Goal: Task Accomplishment & Management: Use online tool/utility

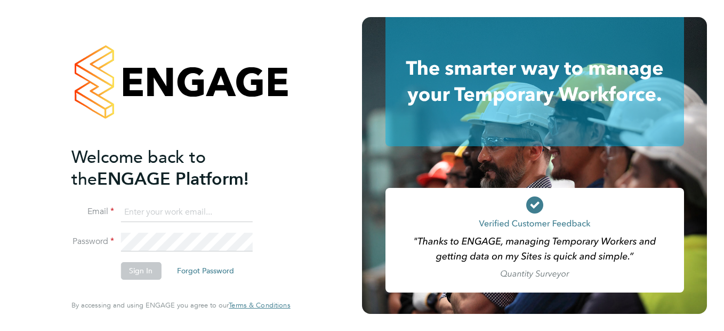
type input "natalie.strong@ncclondon.ac.uk"
click at [132, 271] on button "Sign In" at bounding box center [141, 270] width 41 height 17
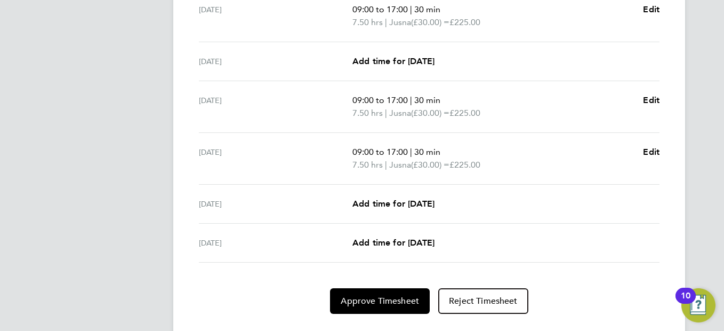
scroll to position [427, 0]
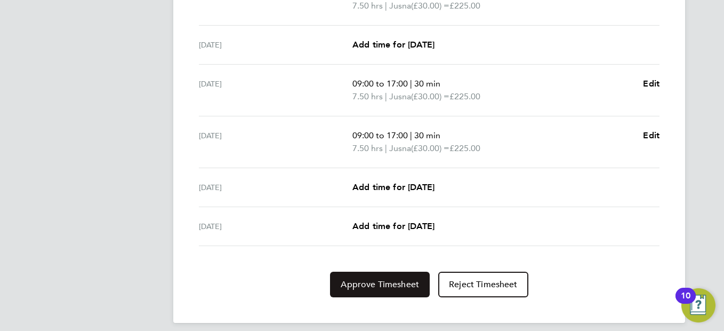
click at [398, 285] on span "Approve Timesheet" at bounding box center [380, 284] width 78 height 11
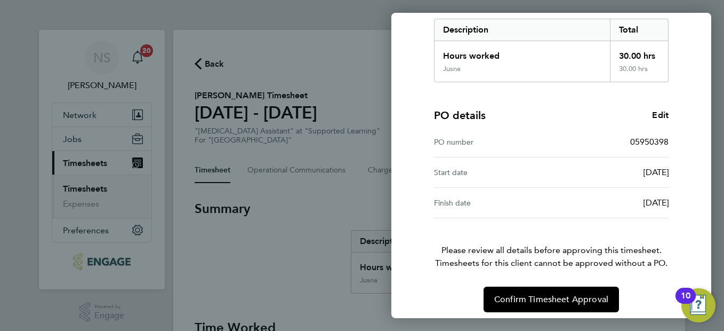
scroll to position [180, 0]
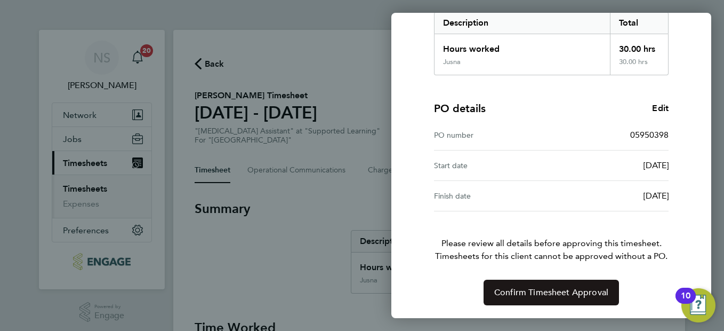
click at [589, 286] on button "Confirm Timesheet Approval" at bounding box center [551, 292] width 135 height 26
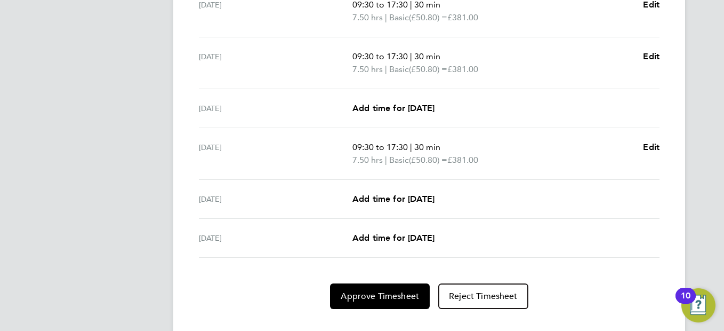
scroll to position [427, 0]
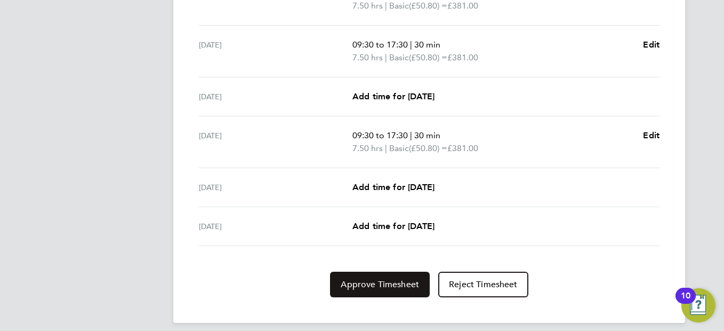
click at [396, 288] on span "Approve Timesheet" at bounding box center [380, 284] width 78 height 11
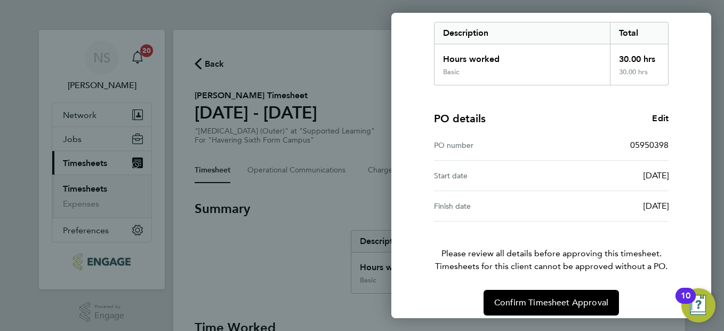
scroll to position [180, 0]
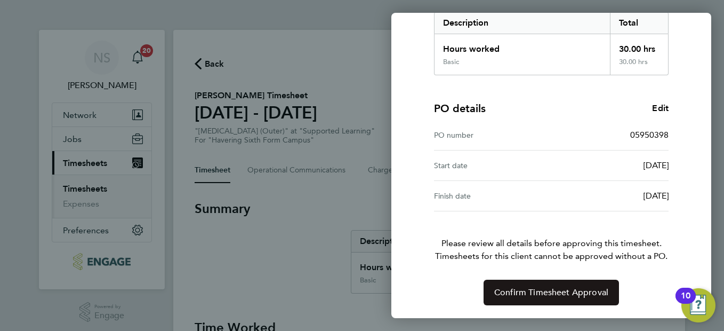
click at [602, 295] on span "Confirm Timesheet Approval" at bounding box center [551, 292] width 114 height 11
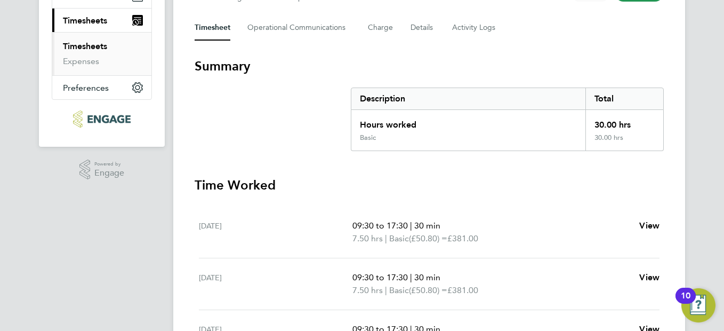
scroll to position [11, 0]
